Goal: Task Accomplishment & Management: Complete application form

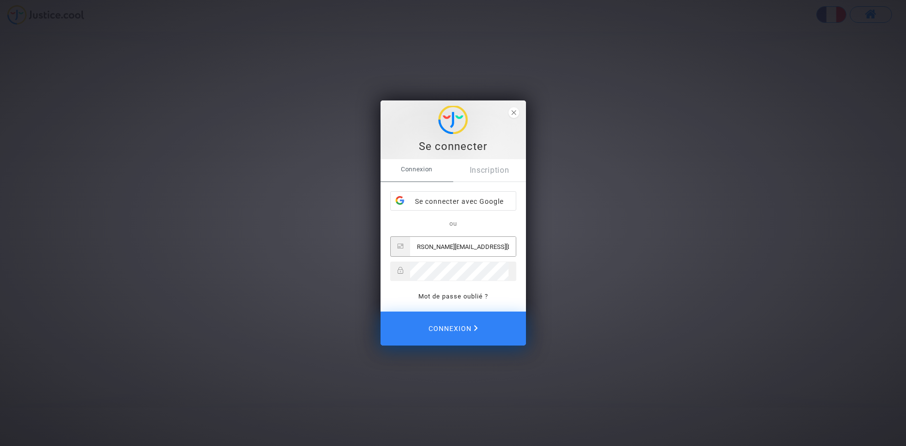
scroll to position [0, 11]
type input "[PERSON_NAME][EMAIL_ADDRESS][DOMAIN_NAME]"
click at [677, 116] on div "Se connecter Connexion Inscription Se connecter avec Google ou [EMAIL_ADDRESS][…" at bounding box center [453, 223] width 906 height 446
click at [513, 112] on icon "close" at bounding box center [514, 112] width 5 height 5
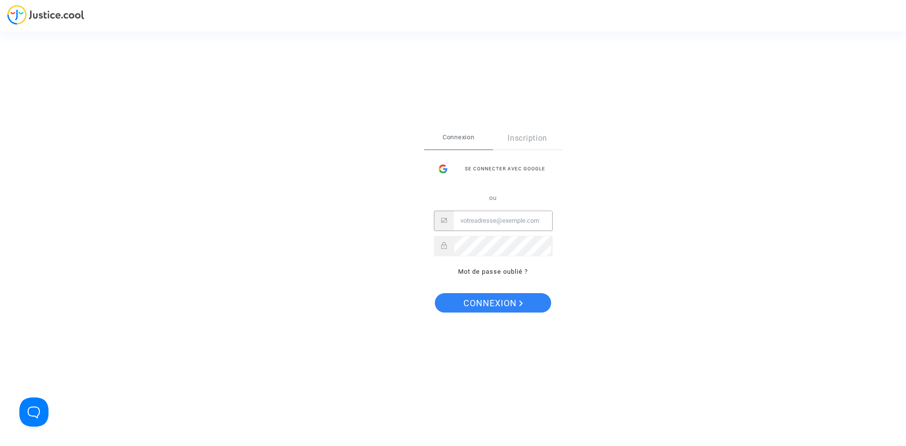
click at [501, 225] on input "Email" at bounding box center [503, 220] width 98 height 19
click at [513, 222] on input "[PERSON_NAME].grardel" at bounding box center [503, 220] width 98 height 19
type input "[PERSON_NAME].grardel"
click at [524, 166] on div "Se connecter avec Google" at bounding box center [493, 168] width 119 height 19
